Goal: Ask a question

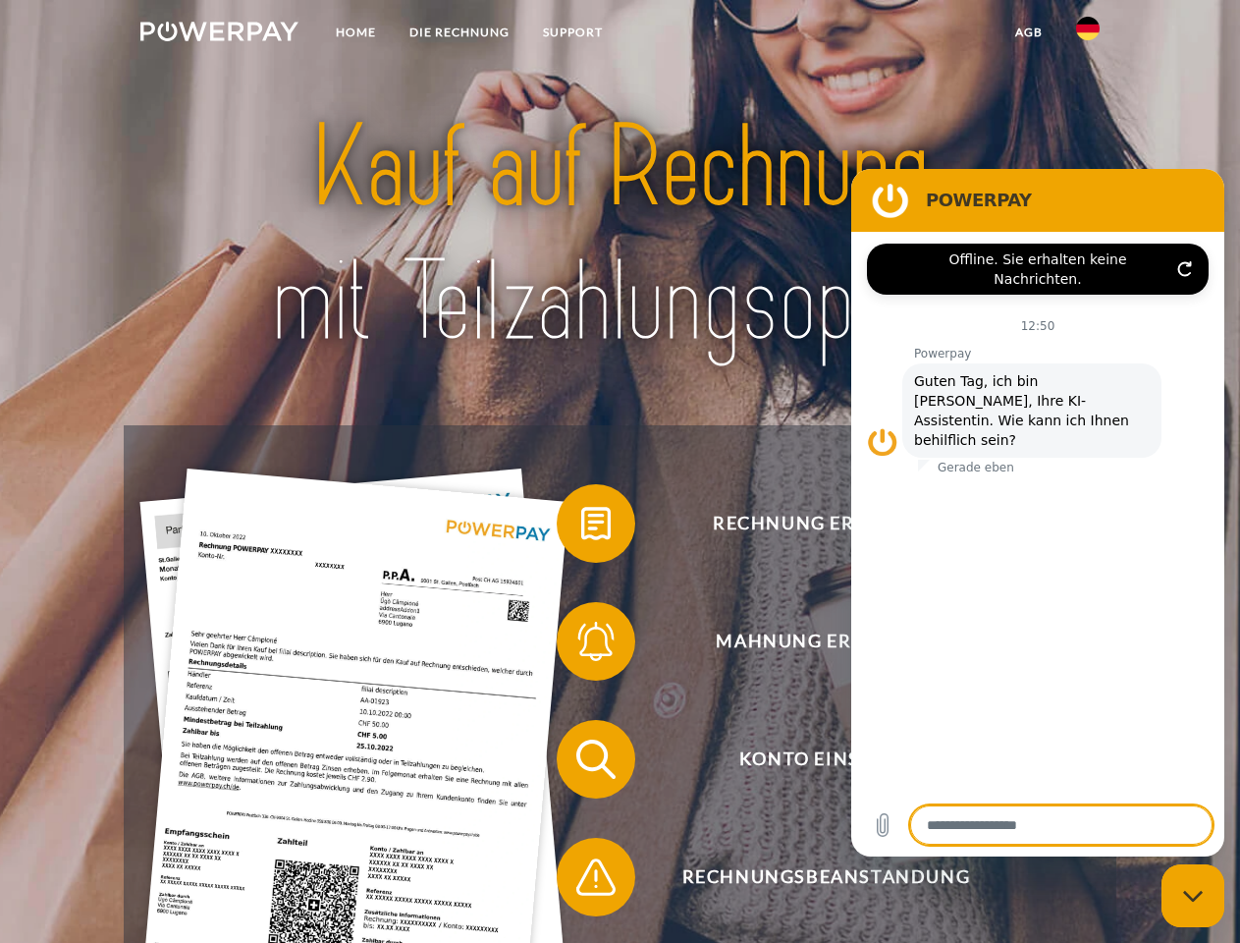
click at [219, 34] on img at bounding box center [219, 32] width 158 height 20
click at [1088, 34] on img at bounding box center [1088, 29] width 24 height 24
click at [1028, 32] on link "agb" at bounding box center [1028, 32] width 61 height 35
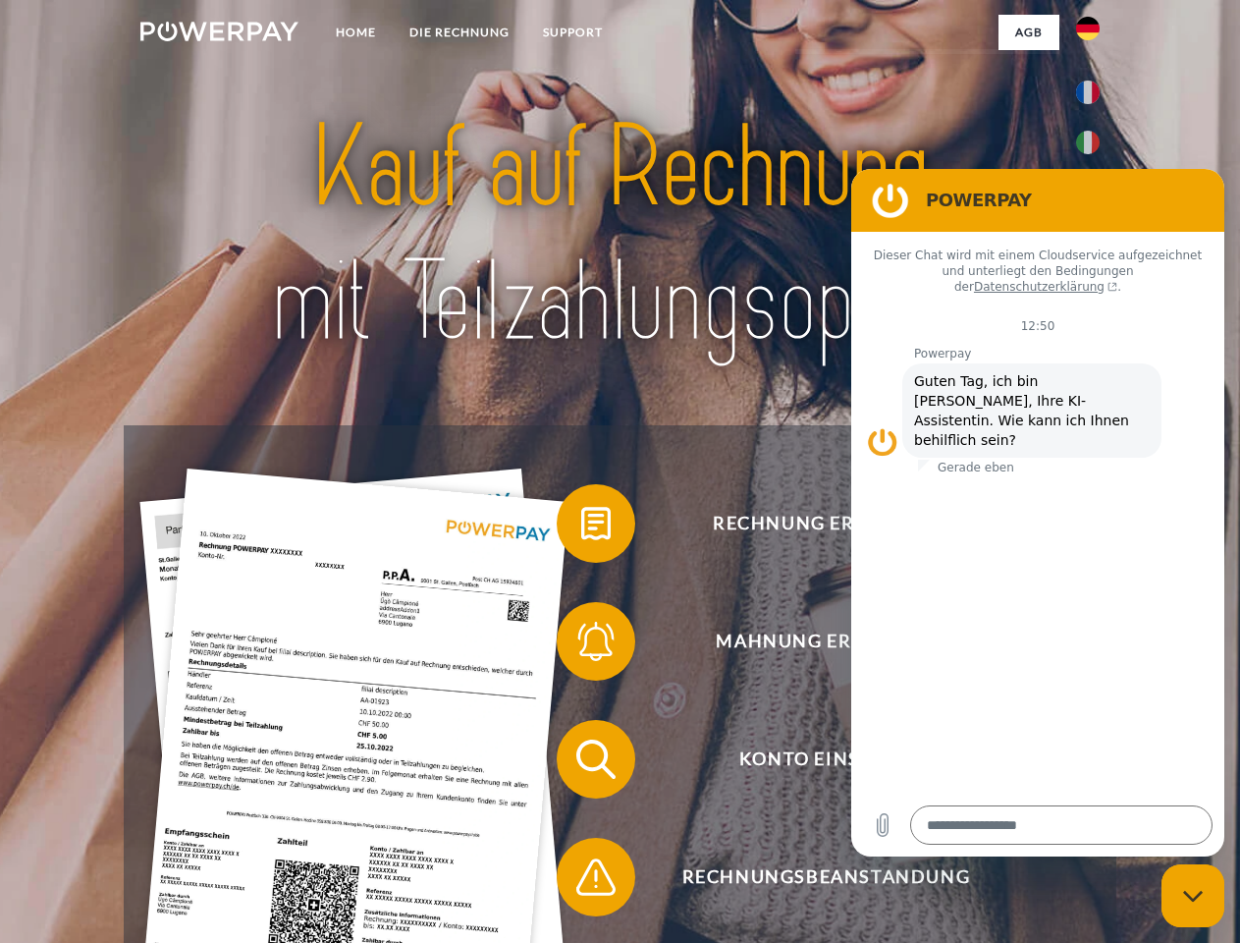
click at [581, 527] on span at bounding box center [566, 523] width 98 height 98
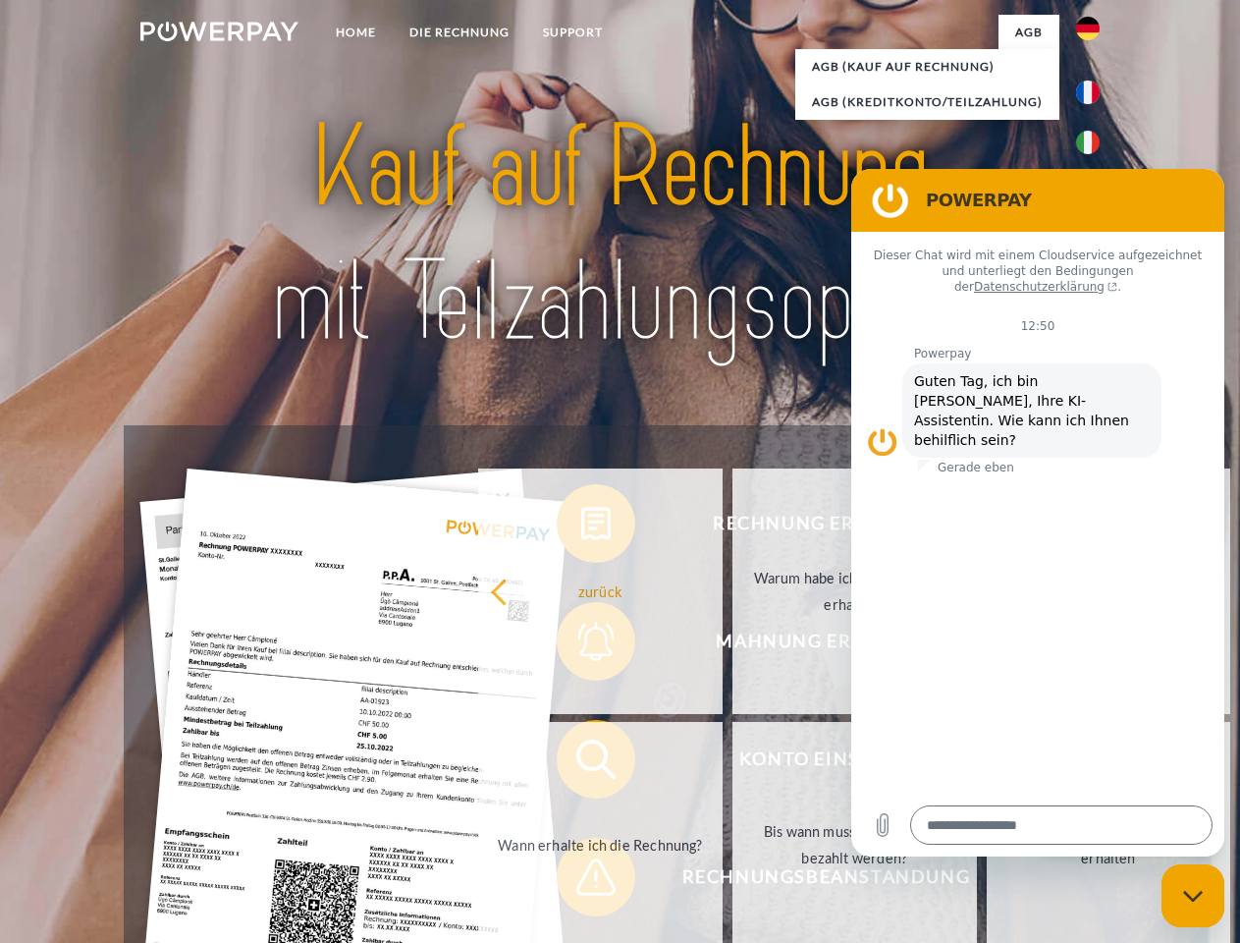
click at [581, 645] on div "Rechnung erhalten? Mahnung erhalten? Konto einsehen" at bounding box center [620, 817] width 992 height 785
click at [732, 763] on link "Bis wann muss die Rechnung bezahlt werden?" at bounding box center [854, 844] width 244 height 245
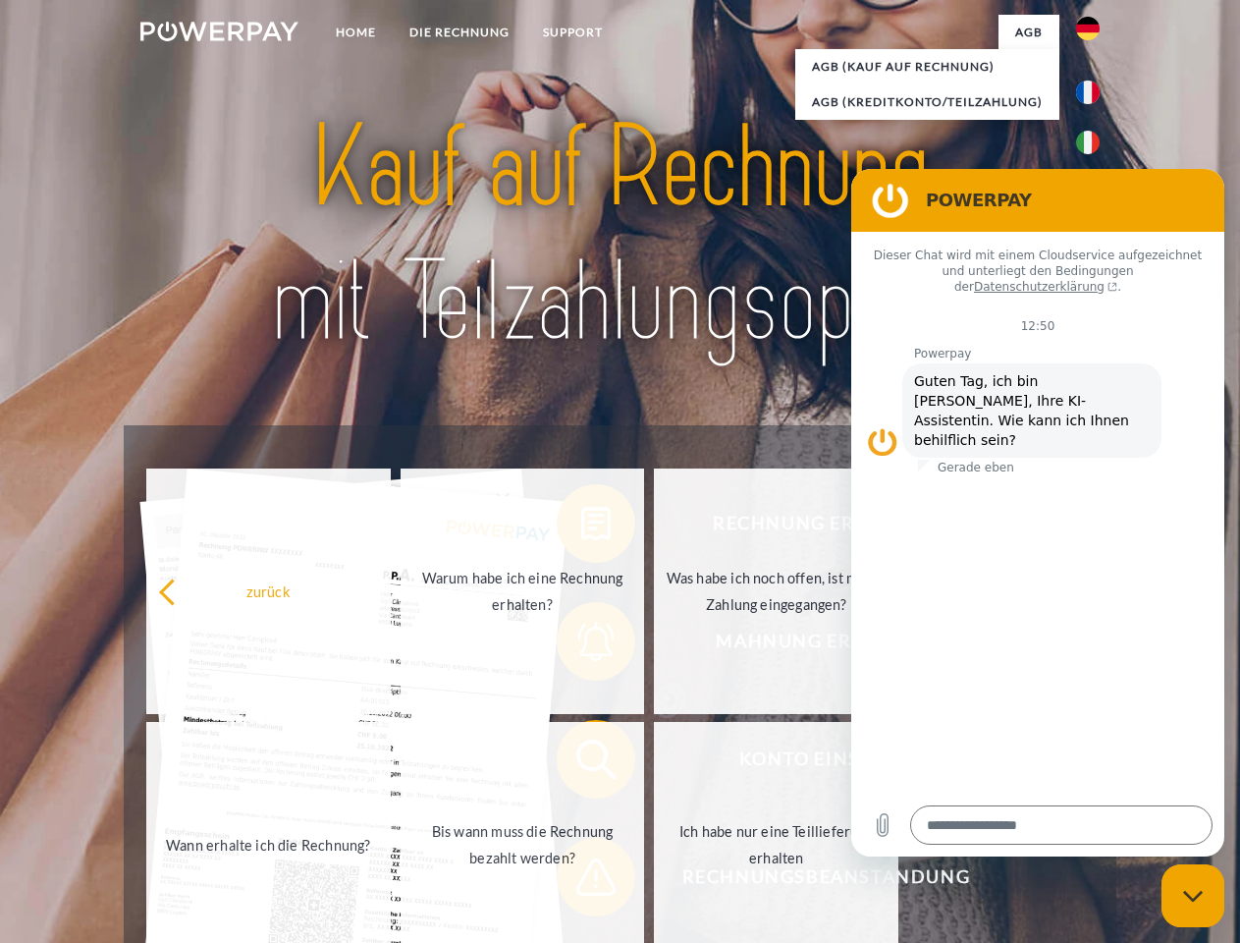
click at [654, 881] on link "Ich habe nur eine Teillieferung erhalten" at bounding box center [776, 844] width 244 height 245
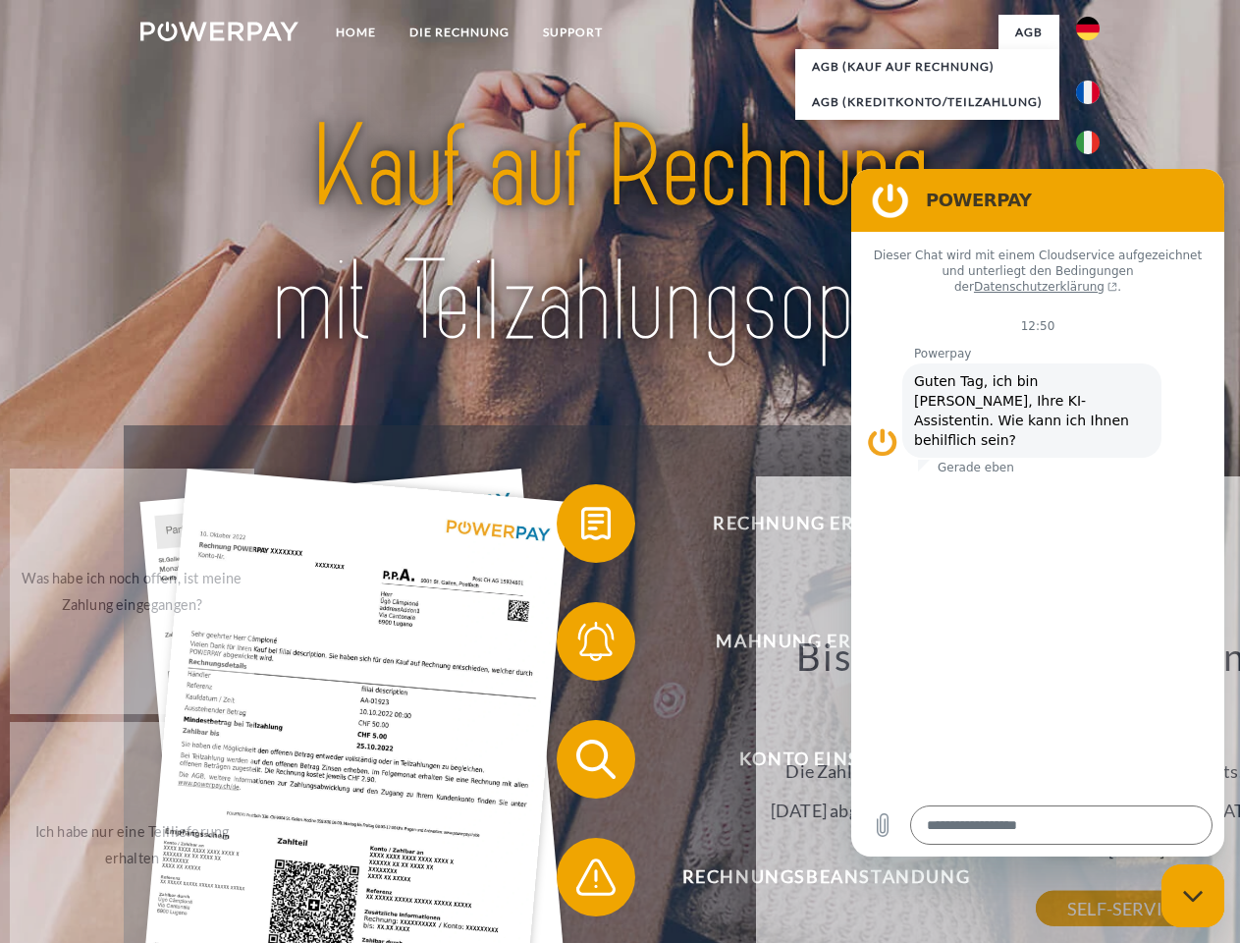
click at [1193, 895] on icon "Messaging-Fenster schließen" at bounding box center [1193, 895] width 21 height 13
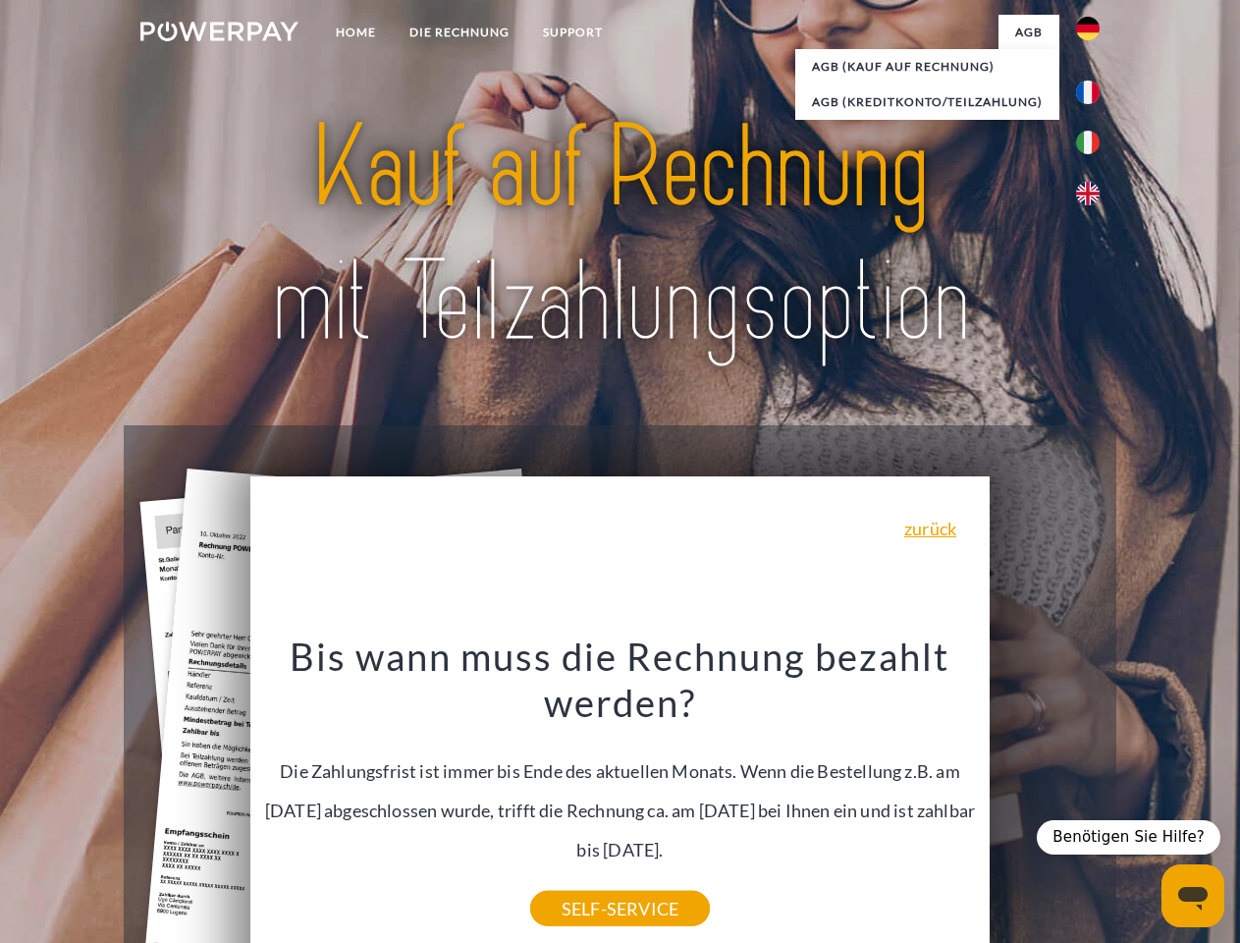
type textarea "*"
